Goal: Task Accomplishment & Management: Use online tool/utility

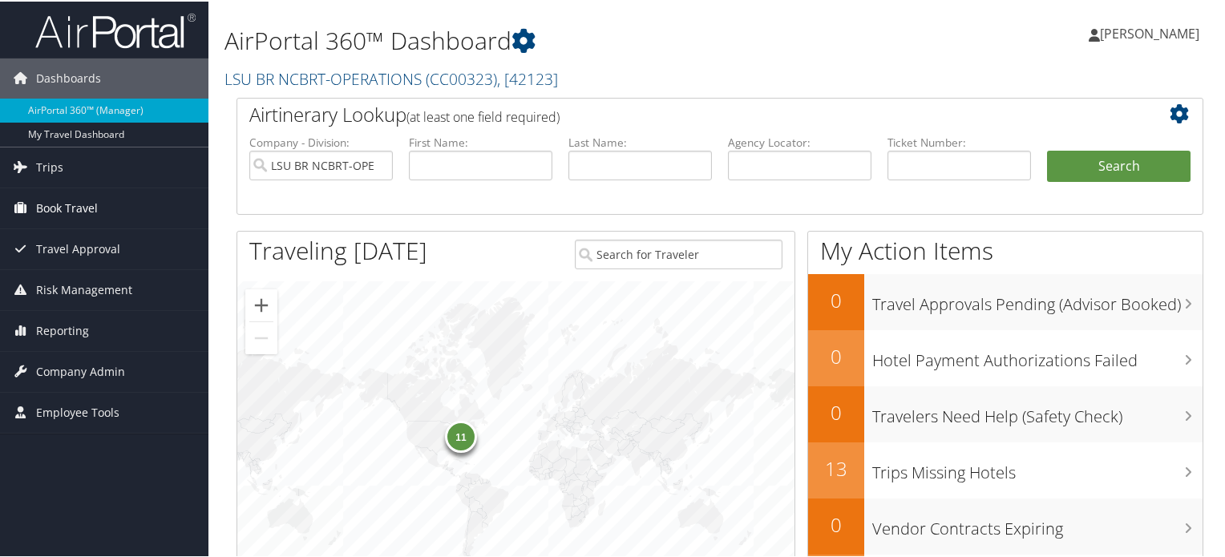
click at [111, 213] on link "Book Travel" at bounding box center [104, 207] width 208 height 40
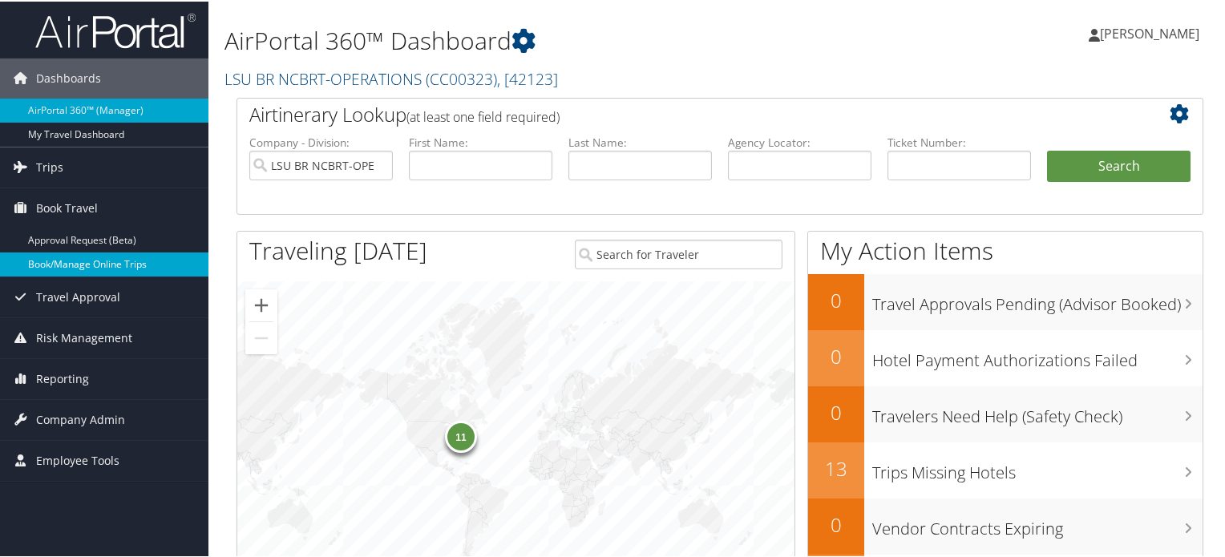
click at [111, 259] on link "Book/Manage Online Trips" at bounding box center [104, 263] width 208 height 24
